Goal: Task Accomplishment & Management: Complete application form

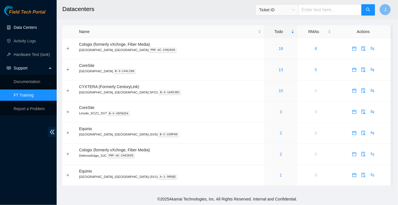
click at [23, 29] on link "Data Centers" at bounding box center [25, 27] width 23 height 5
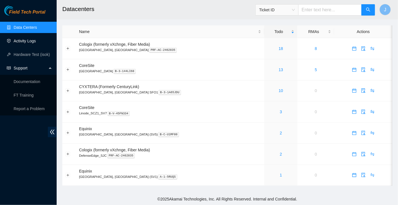
click at [31, 41] on link "Activity Logs" at bounding box center [25, 41] width 22 height 5
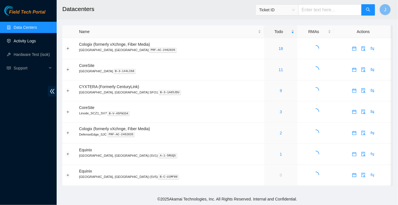
click at [25, 41] on link "Activity Logs" at bounding box center [25, 41] width 22 height 5
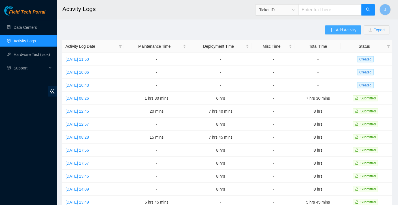
click at [339, 32] on span "Add Activity" at bounding box center [346, 30] width 20 height 6
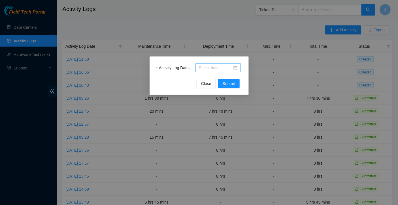
click at [236, 70] on div at bounding box center [218, 68] width 38 height 6
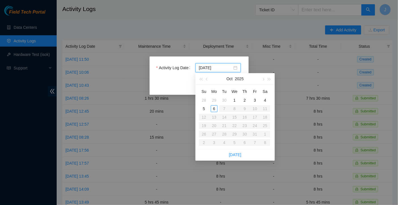
type input "[DATE]"
click at [214, 107] on div "6" at bounding box center [214, 109] width 7 height 7
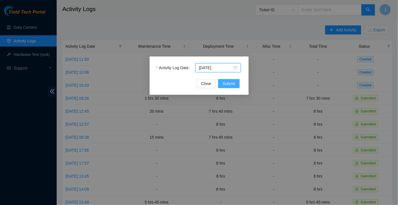
click at [231, 87] on button "Submit" at bounding box center [229, 83] width 22 height 9
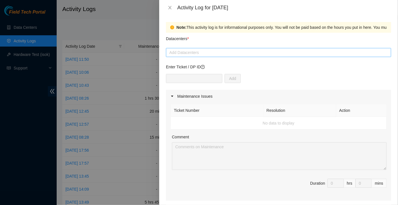
click at [193, 54] on div at bounding box center [278, 52] width 222 height 7
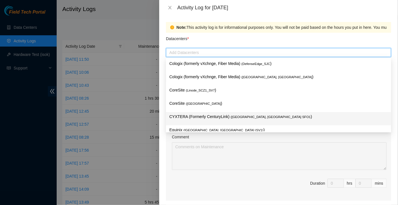
click at [195, 113] on div "CYXTERA (Formerly CenturyLink) ( [GEOGRAPHIC_DATA], [GEOGRAPHIC_DATA] SFO1 )" at bounding box center [278, 118] width 225 height 13
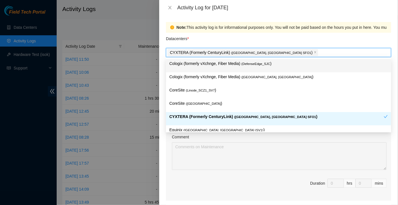
click at [291, 33] on div "Datacenters *" at bounding box center [278, 40] width 225 height 15
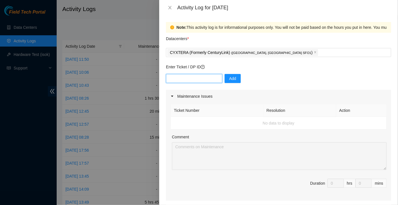
click at [177, 78] on input "text" at bounding box center [194, 78] width 56 height 9
paste input "DP80777"
type input "DP80777"
click at [229, 79] on span "Add" at bounding box center [232, 79] width 7 height 6
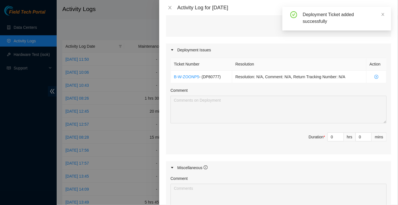
scroll to position [173, 0]
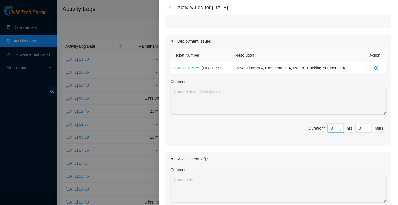
click at [336, 127] on input "0" at bounding box center [335, 128] width 16 height 8
type input "8"
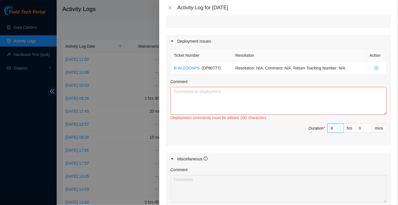
type input "8"
click at [232, 95] on textarea "Comment" at bounding box center [278, 101] width 216 height 28
paste textarea "Completed palletizing DP80777 RMA# B-W-ZOJITB Total pallets: 2 BOX 1: QSFP28: S…"
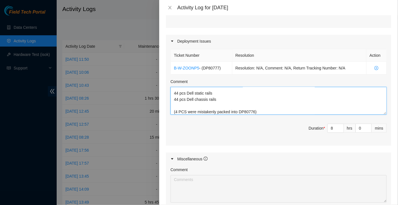
type textarea "Completed palletizing DP80777 RMA# B-W-ZOJITB Total pallets: 2 BOX 1: QSFP28: S…"
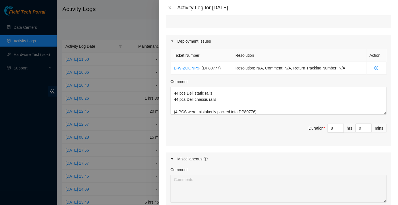
click at [270, 118] on div "Ticket Number Resolution Action B-W-ZOONP5 - ( DP80777 ) Resolution: N/A, Comme…" at bounding box center [278, 97] width 225 height 98
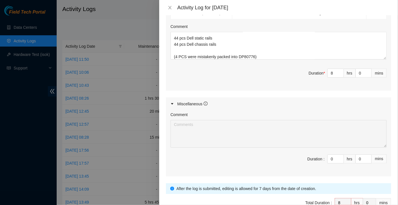
scroll to position [259, 0]
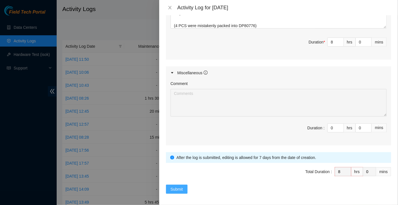
click at [183, 187] on span "Submit" at bounding box center [176, 189] width 12 height 6
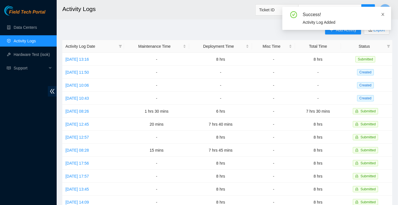
click at [381, 14] on icon "close" at bounding box center [383, 14] width 4 height 4
